Goal: Transaction & Acquisition: Purchase product/service

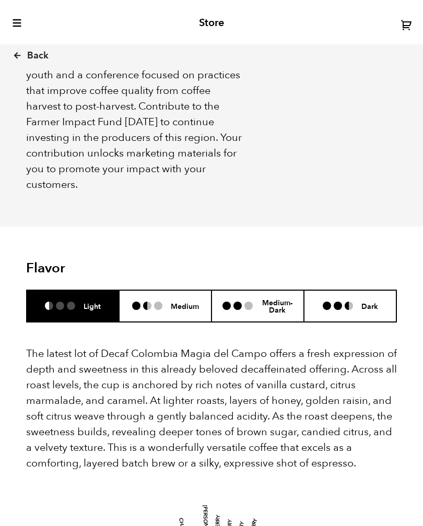
scroll to position [1062, 0]
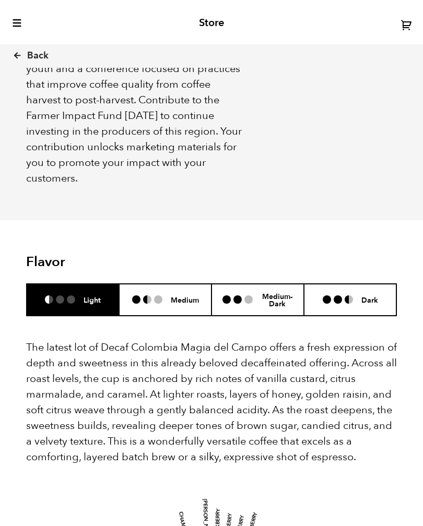
click at [280, 305] on h6 "Medium-Dark" at bounding box center [277, 300] width 32 height 16
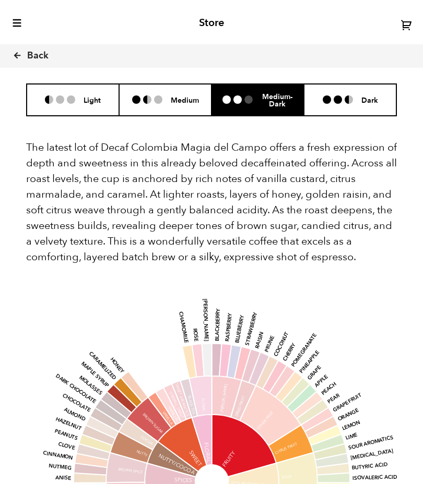
scroll to position [1251, 0]
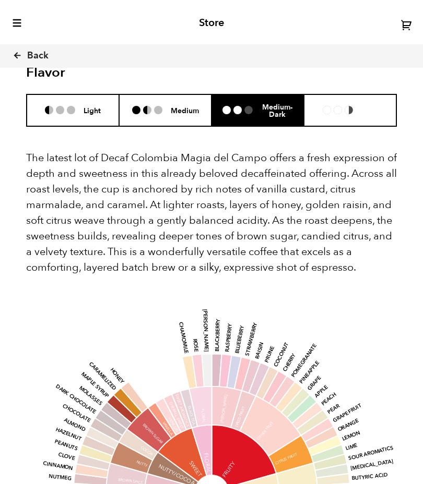
click at [353, 113] on li "Dark" at bounding box center [350, 110] width 92 height 32
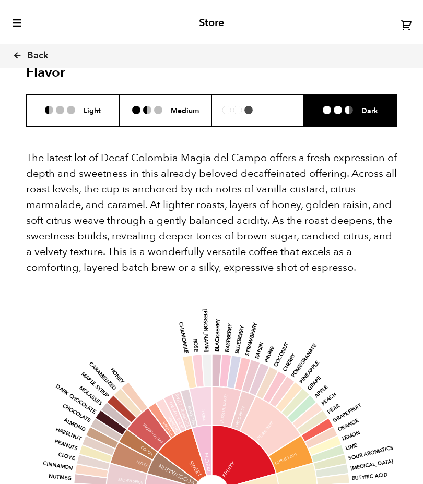
click at [278, 106] on h6 "Medium-Dark" at bounding box center [277, 110] width 32 height 16
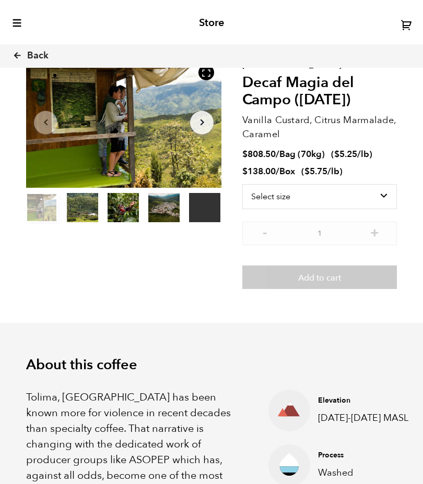
scroll to position [50, 0]
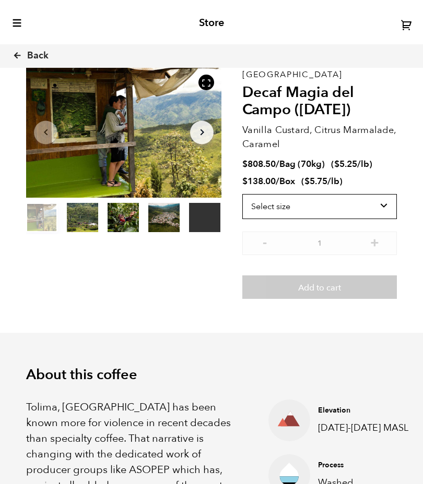
click at [391, 207] on select "Select size Bag (70kg) (154 lbs) Box (24 lbs)" at bounding box center [319, 206] width 154 height 25
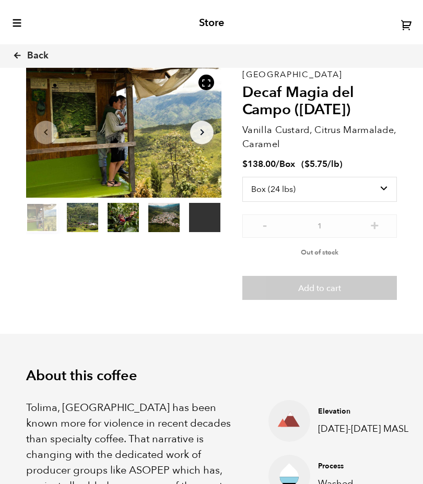
click at [328, 248] on span "Out of stock" at bounding box center [320, 252] width 38 height 9
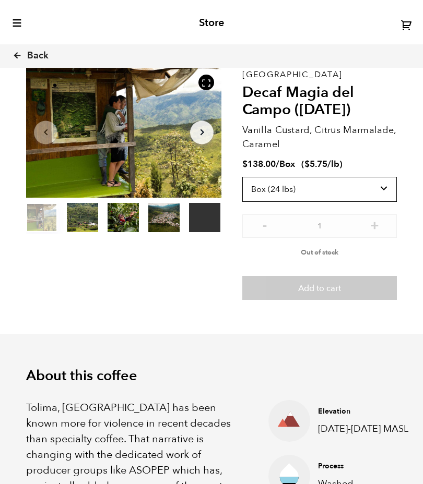
click at [381, 188] on select "Select size Bag (70kg) (154 lbs) Box (24 lbs)" at bounding box center [319, 189] width 154 height 25
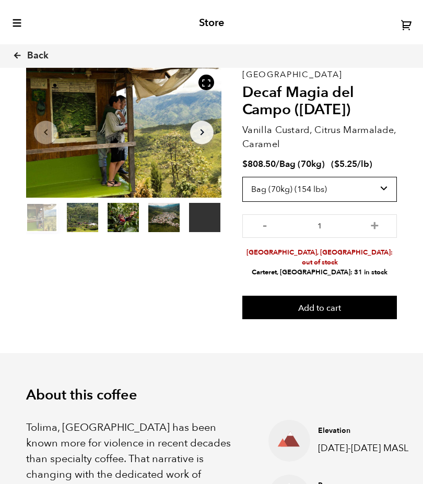
click at [381, 186] on select "Select size Bag (70kg) (154 lbs) Box (24 lbs)" at bounding box center [319, 189] width 154 height 25
select select "box"
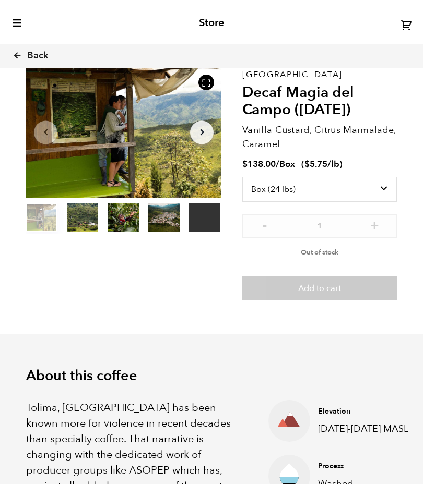
click at [330, 250] on span "Out of stock" at bounding box center [320, 252] width 38 height 9
click at [17, 57] on icon at bounding box center [17, 55] width 9 height 9
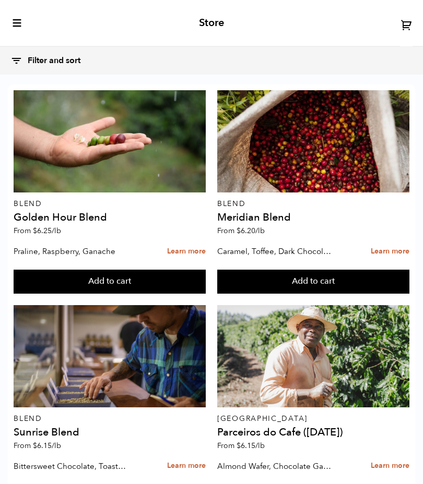
click at [391, 252] on link "Learn more" at bounding box center [390, 252] width 39 height 22
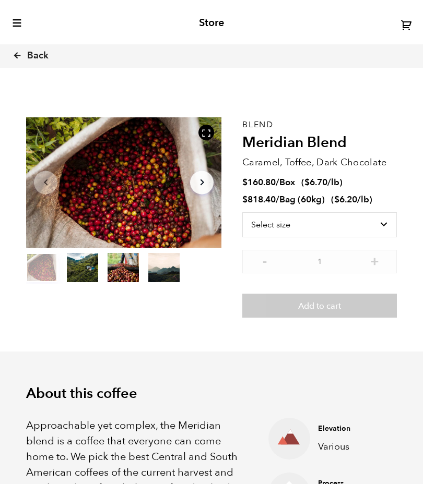
scroll to position [381, 344]
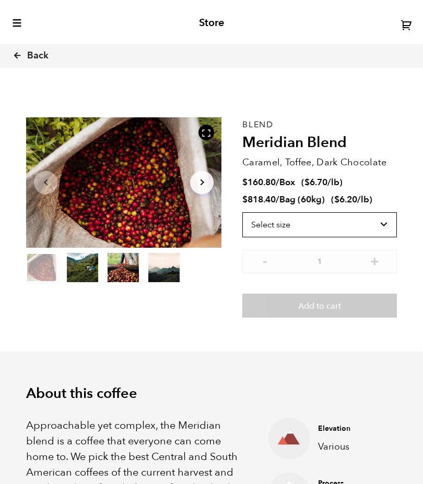
click at [387, 222] on select "Select size Bag (60kg) (132 lbs) Box (24 lbs)" at bounding box center [319, 224] width 154 height 25
select select "box"
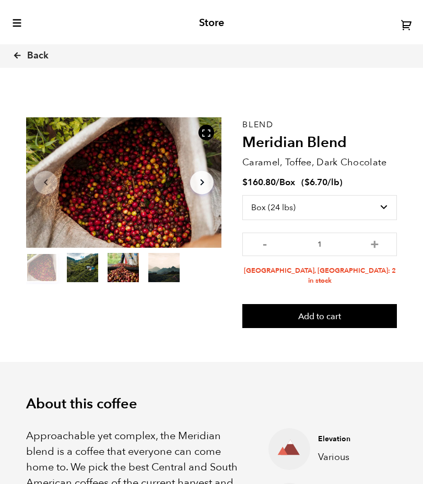
click at [325, 304] on button "Add to cart" at bounding box center [319, 316] width 154 height 24
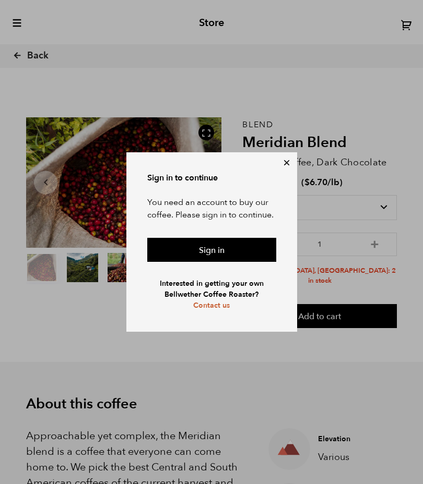
click at [238, 253] on link "Sign in" at bounding box center [211, 250] width 129 height 24
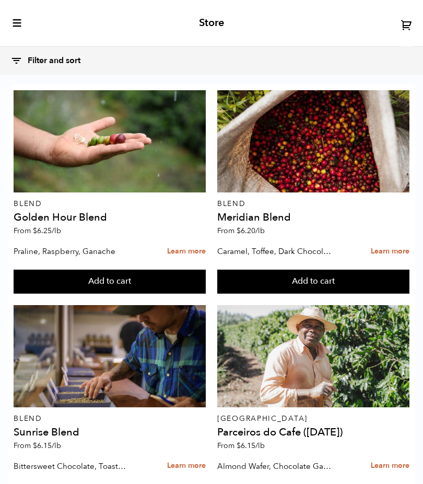
click at [395, 249] on link "Learn more" at bounding box center [390, 252] width 39 height 22
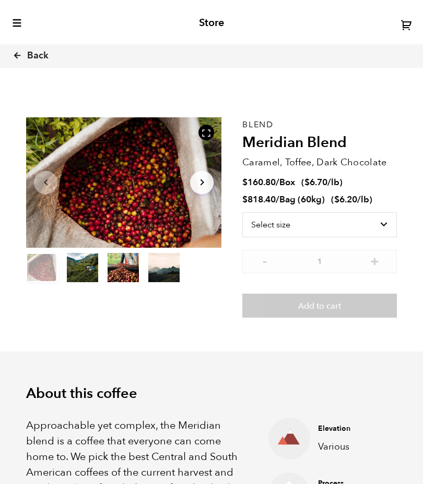
scroll to position [381, 344]
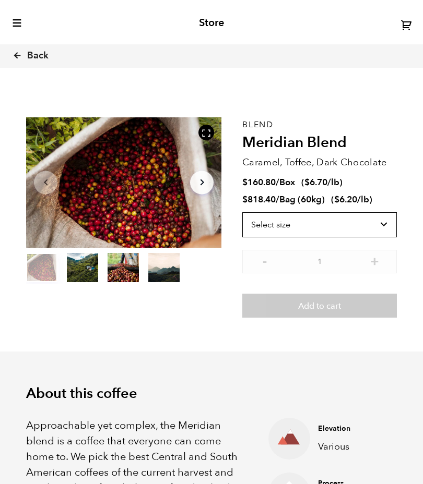
click at [380, 229] on select "Select size Bag (60kg) (132 lbs) Box (24 lbs)" at bounding box center [319, 224] width 154 height 25
select select "box"
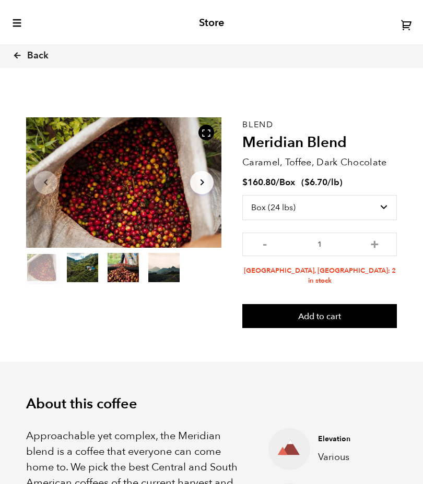
click at [327, 306] on button "Add to cart" at bounding box center [319, 316] width 154 height 24
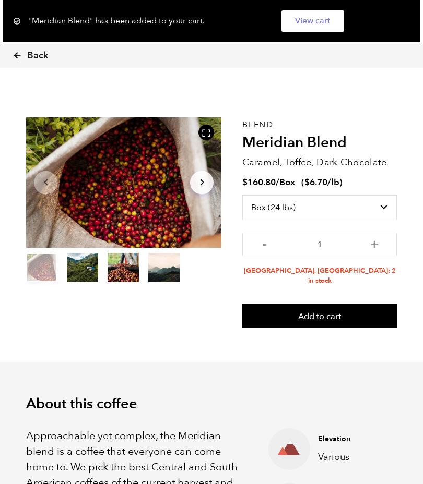
click at [20, 53] on icon at bounding box center [17, 55] width 9 height 9
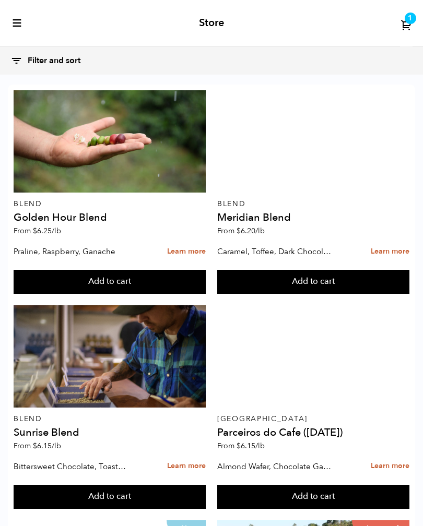
scroll to position [1326, 0]
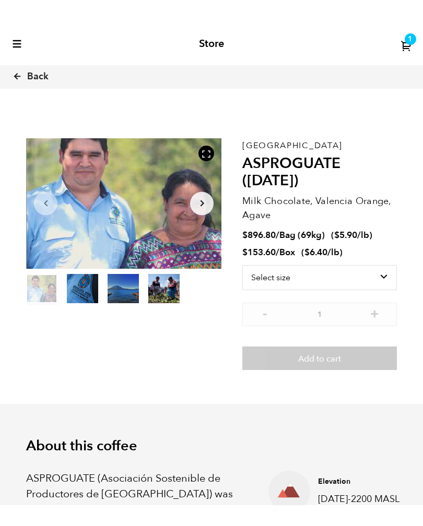
scroll to position [381, 344]
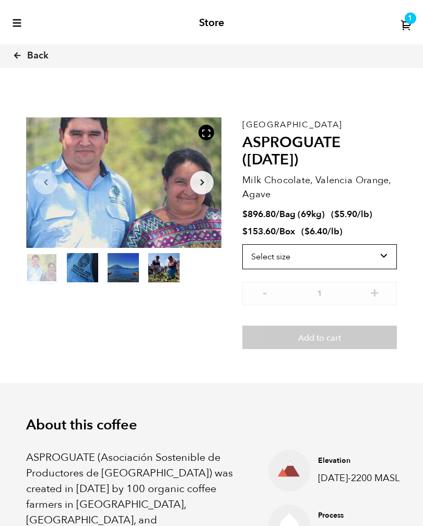
click at [380, 255] on select "Select size Bag (69kg) (152 lbs) Box (24 lbs)" at bounding box center [319, 256] width 154 height 25
select select "box"
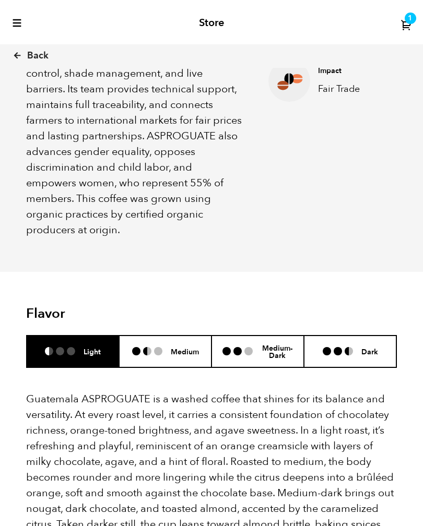
scroll to position [568, 0]
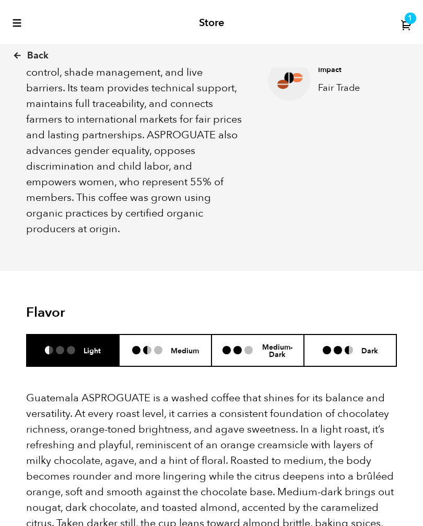
click at [166, 346] on ul at bounding box center [151, 350] width 39 height 8
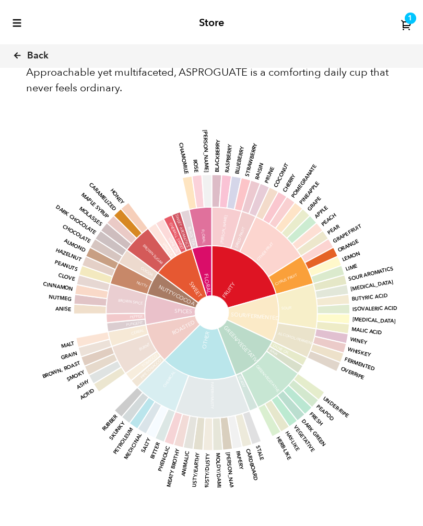
scroll to position [1052, 0]
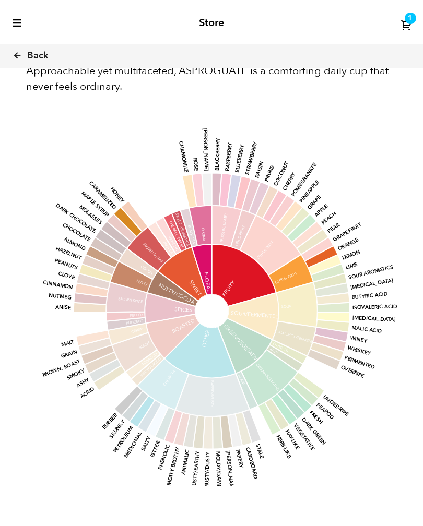
click at [32, 57] on span "Back" at bounding box center [37, 56] width 21 height 13
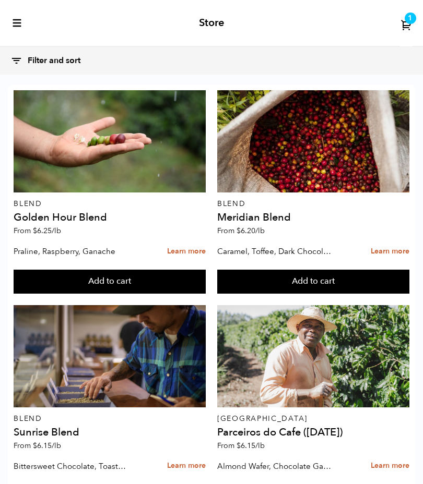
scroll to position [1273, 0]
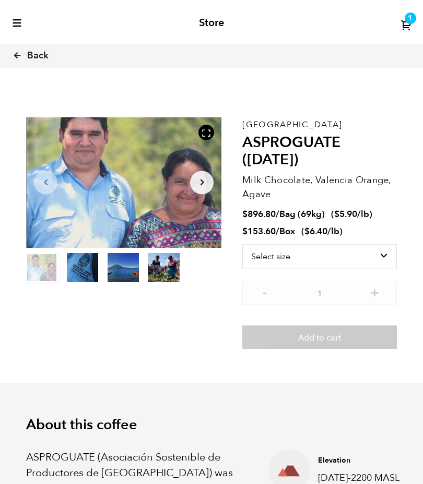
scroll to position [381, 344]
click at [337, 254] on select "Select size Bag (69kg) (152 lbs) Box (24 lbs)" at bounding box center [319, 256] width 154 height 25
select select "box"
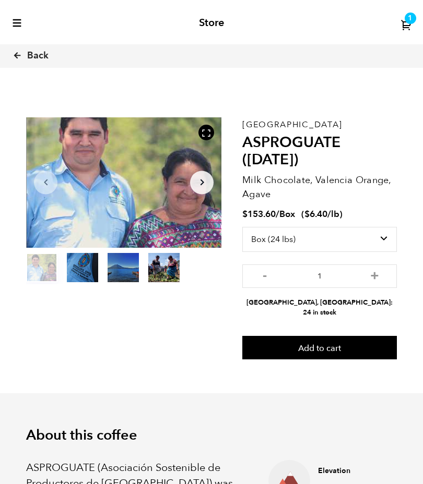
click at [331, 336] on button "Add to cart" at bounding box center [319, 348] width 154 height 24
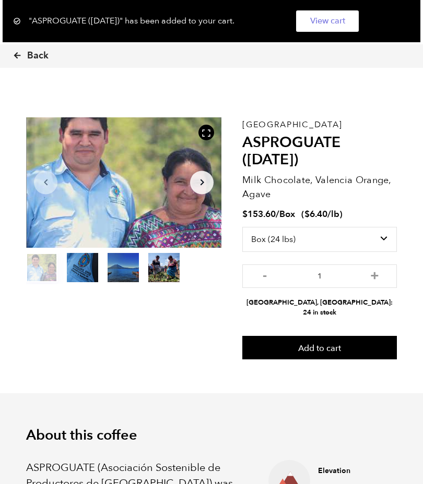
click at [345, 21] on link "View cart" at bounding box center [327, 20] width 63 height 21
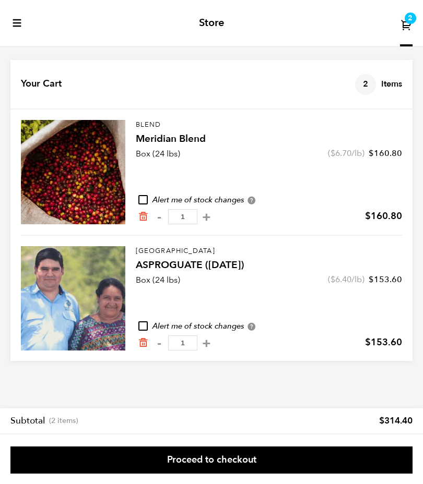
click at [145, 200] on input "checkbox" at bounding box center [142, 199] width 9 height 9
checkbox input "true"
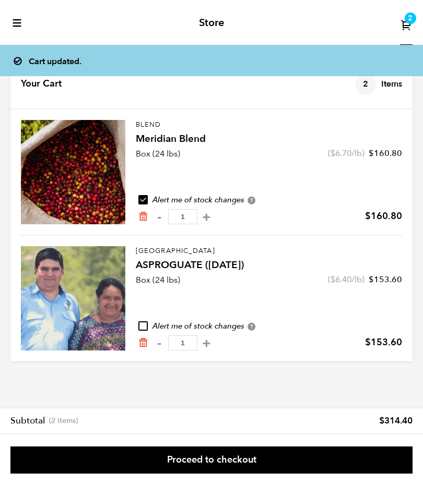
click at [141, 324] on input "checkbox" at bounding box center [142, 325] width 9 height 9
checkbox input "true"
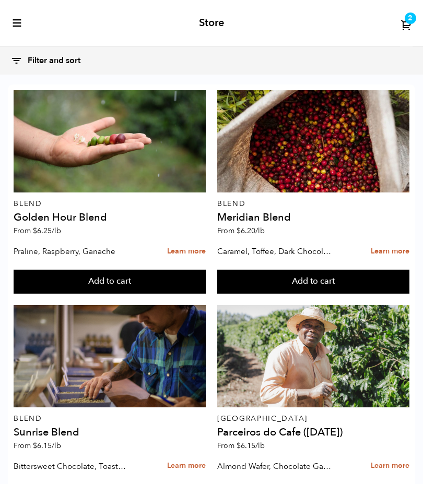
click at [391, 253] on link "Learn more" at bounding box center [390, 252] width 39 height 22
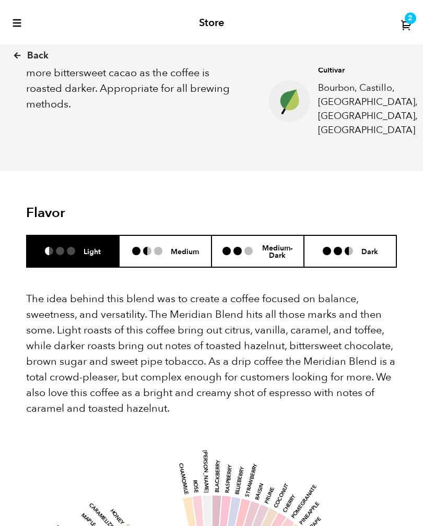
scroll to position [465, 0]
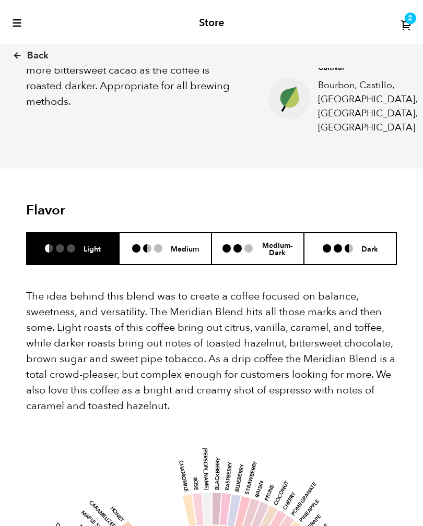
click at [180, 244] on h6 "Medium" at bounding box center [185, 248] width 28 height 9
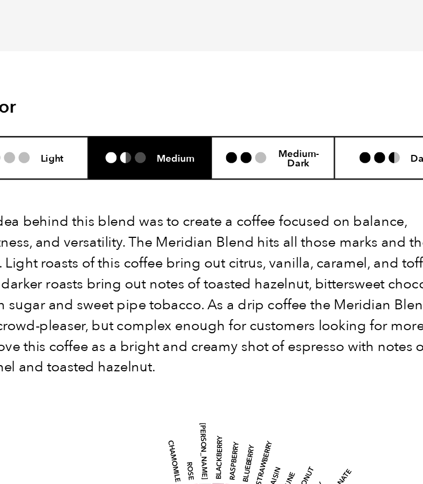
scroll to position [51805, 51842]
